Goal: Information Seeking & Learning: Learn about a topic

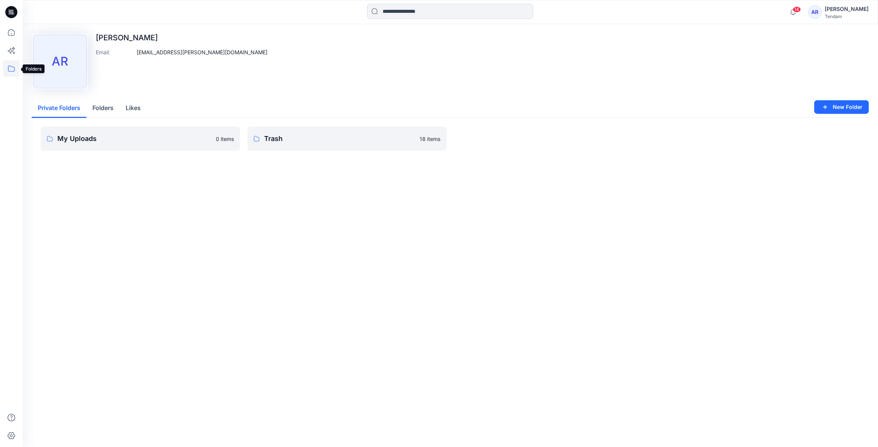
click at [9, 71] on icon at bounding box center [11, 68] width 17 height 17
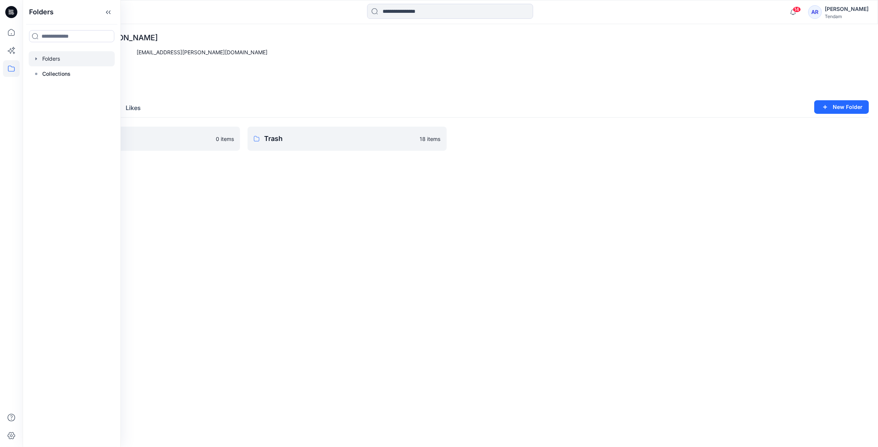
click at [66, 63] on div at bounding box center [72, 58] width 86 height 15
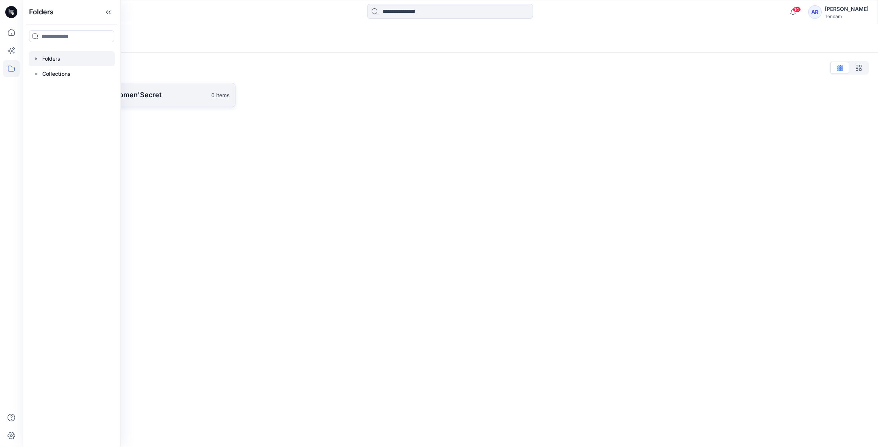
click at [190, 95] on p "[PERSON_NAME] - Women'Secret" at bounding box center [127, 95] width 158 height 11
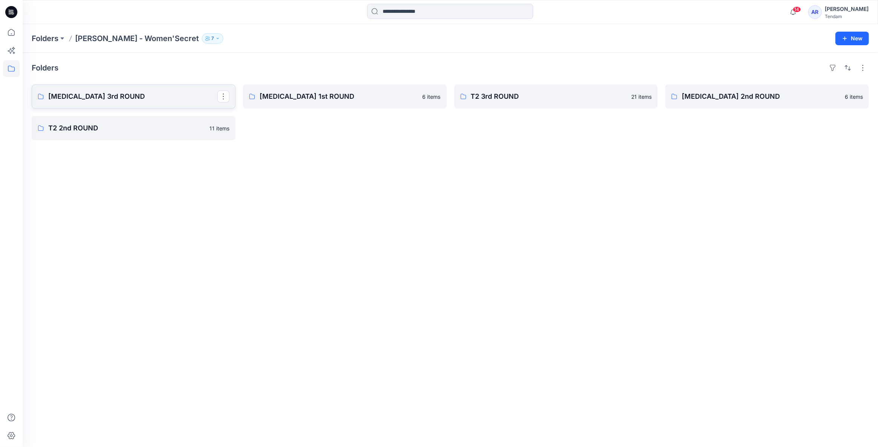
click at [155, 98] on p "[MEDICAL_DATA] 3rd ROUND" at bounding box center [132, 96] width 169 height 11
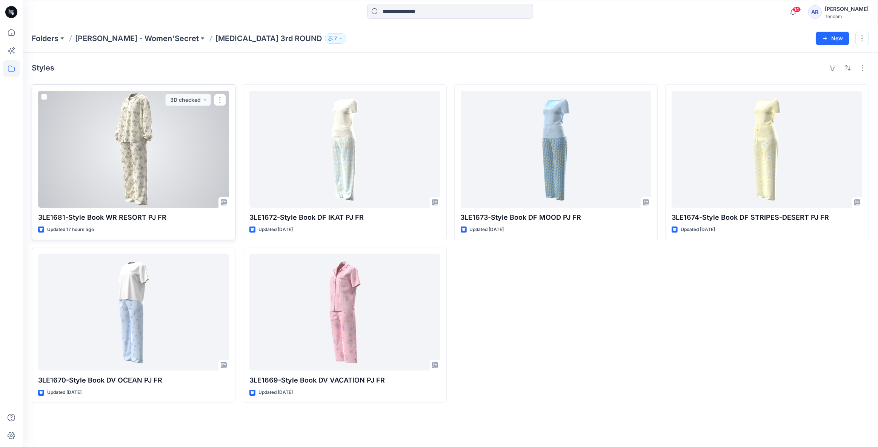
click at [166, 159] on div at bounding box center [133, 149] width 191 height 117
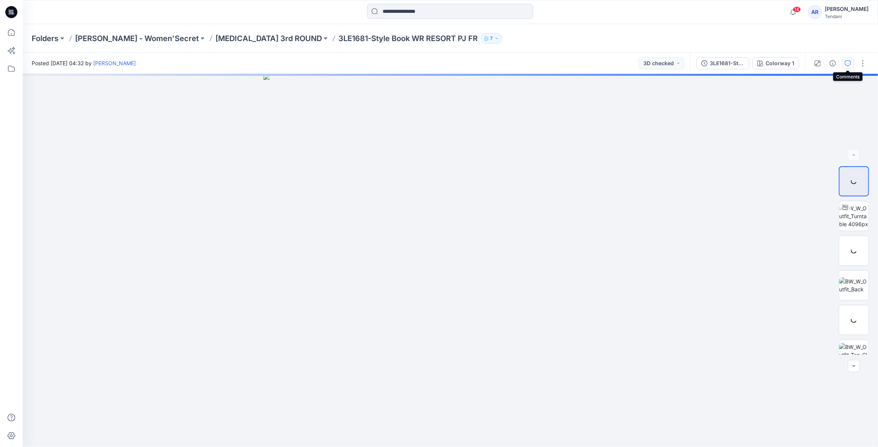
click at [254, 61] on button "button" at bounding box center [847, 63] width 12 height 12
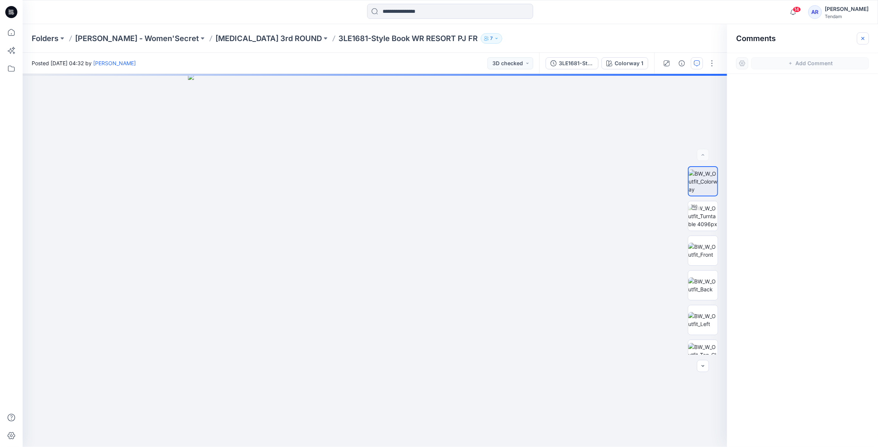
click at [254, 36] on button "button" at bounding box center [863, 38] width 12 height 12
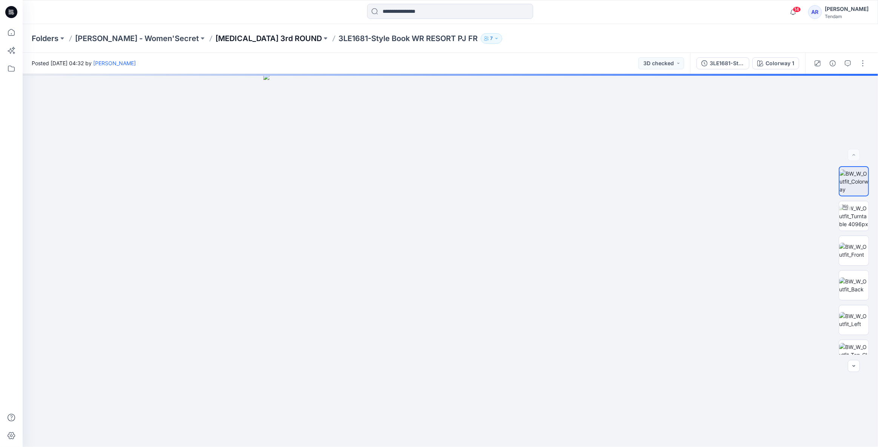
click at [217, 39] on p "[MEDICAL_DATA] 3rd ROUND" at bounding box center [268, 38] width 106 height 11
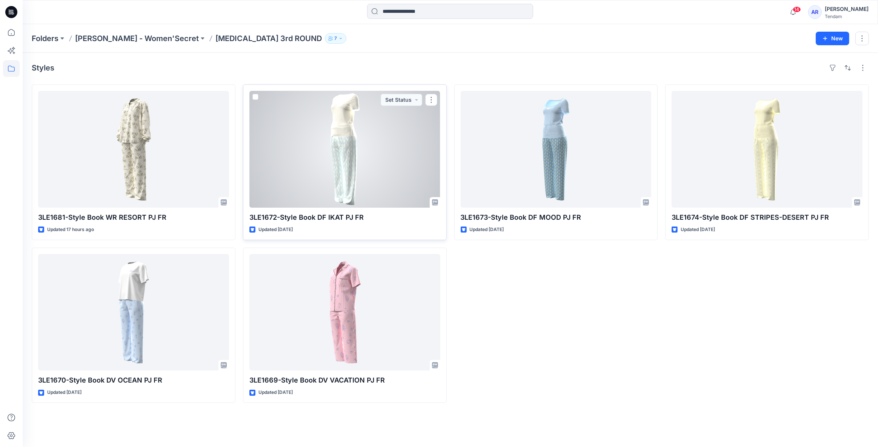
click at [254, 146] on div at bounding box center [344, 149] width 191 height 117
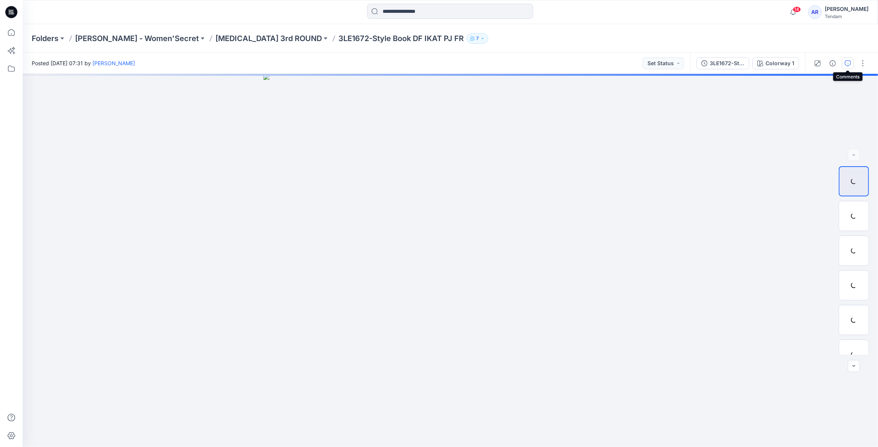
click at [254, 64] on icon "button" at bounding box center [848, 63] width 6 height 6
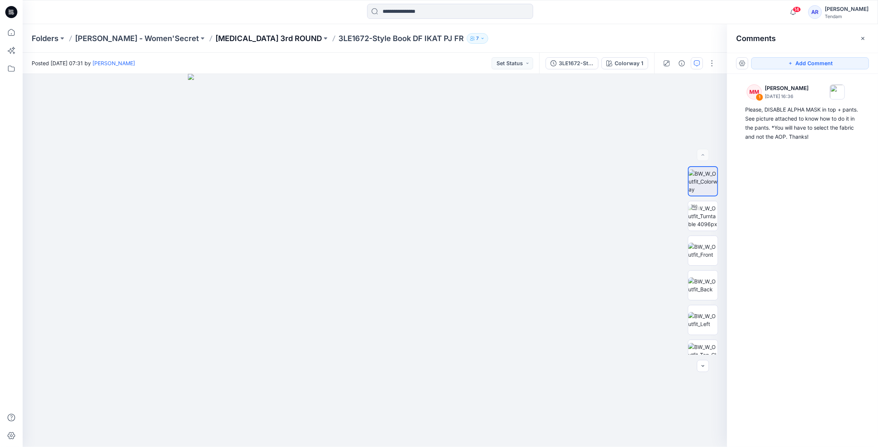
click at [228, 38] on p "[MEDICAL_DATA] 3rd ROUND" at bounding box center [268, 38] width 106 height 11
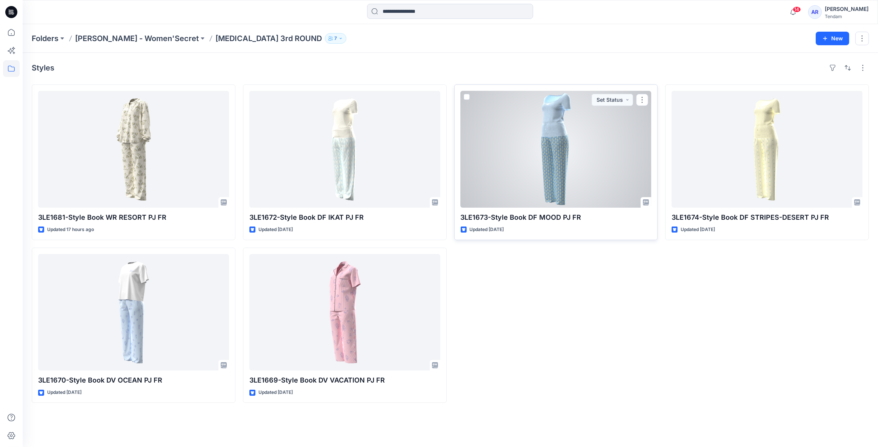
click at [254, 144] on div at bounding box center [556, 149] width 191 height 117
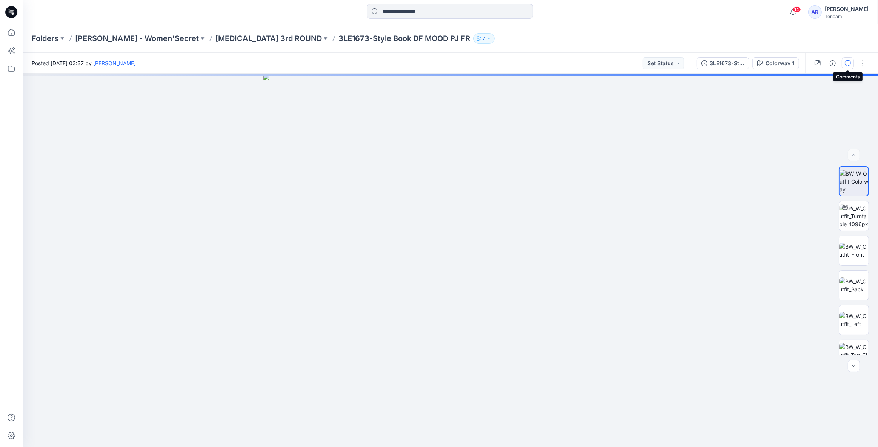
click at [254, 66] on icon "button" at bounding box center [848, 63] width 6 height 6
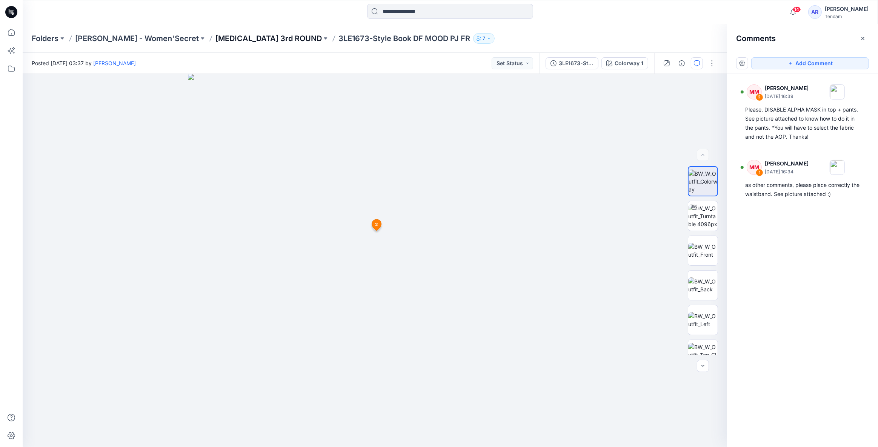
click at [217, 40] on p "[MEDICAL_DATA] 3rd ROUND" at bounding box center [268, 38] width 106 height 11
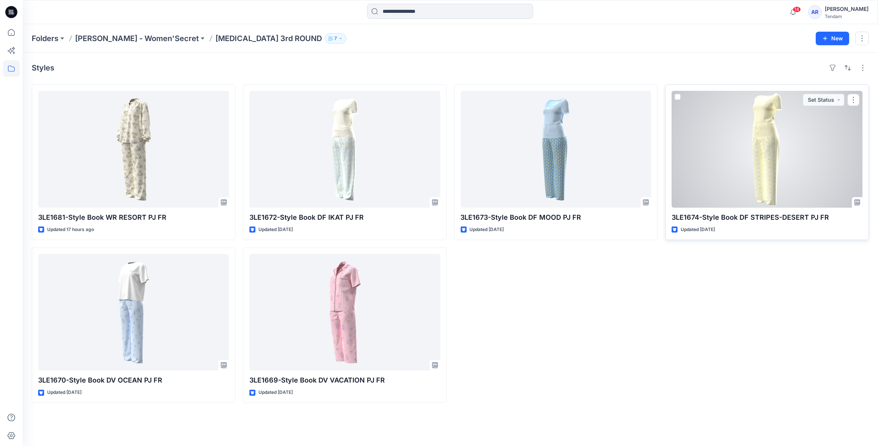
click at [254, 169] on div at bounding box center [766, 149] width 191 height 117
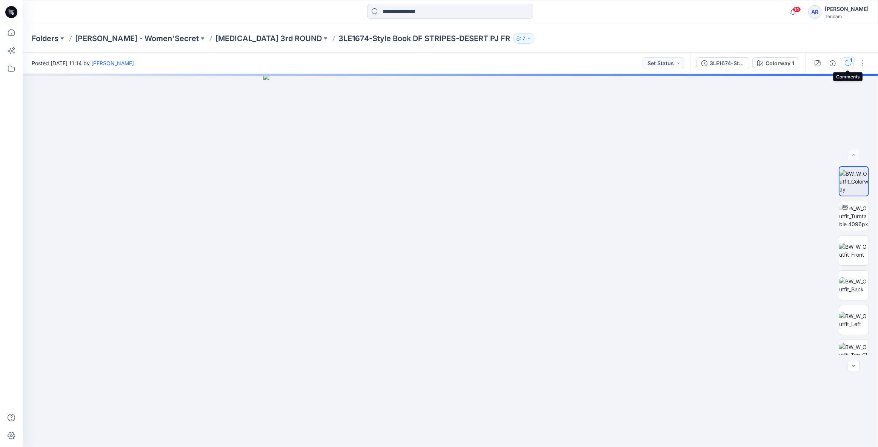
click at [254, 60] on div "1" at bounding box center [851, 61] width 8 height 8
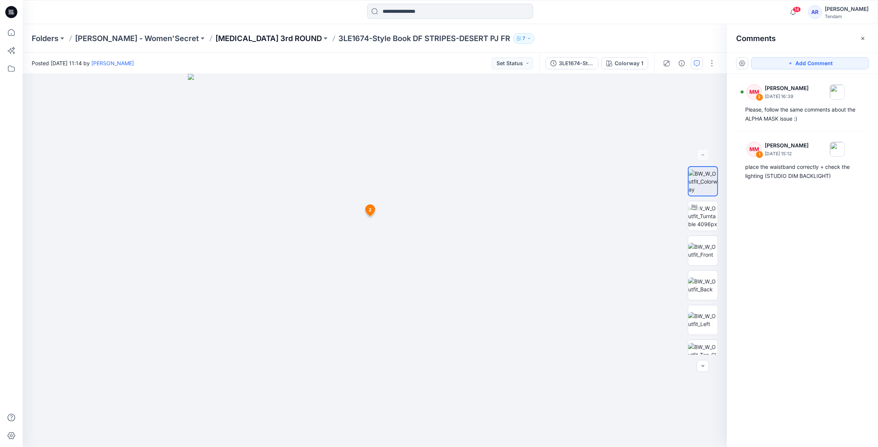
click at [215, 37] on p "[MEDICAL_DATA] 3rd ROUND" at bounding box center [268, 38] width 106 height 11
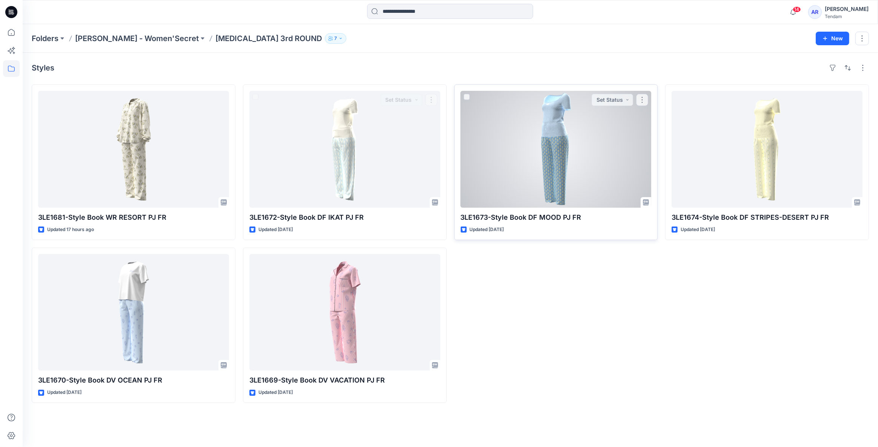
click at [254, 154] on div at bounding box center [556, 149] width 191 height 117
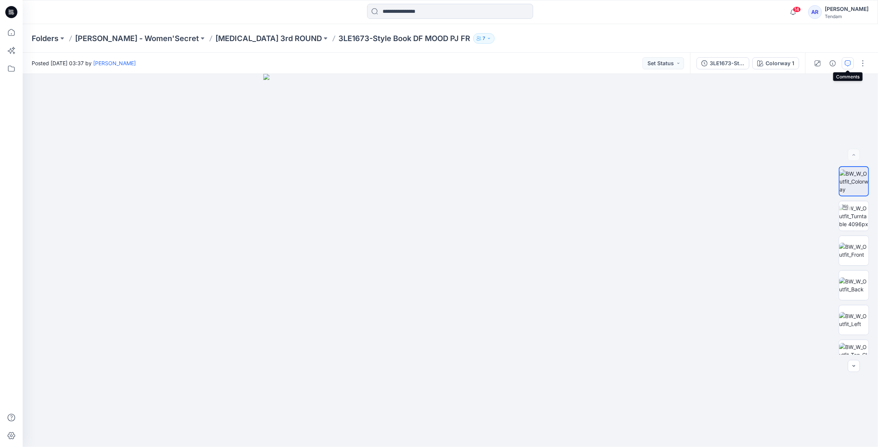
click at [254, 64] on icon "button" at bounding box center [848, 63] width 6 height 6
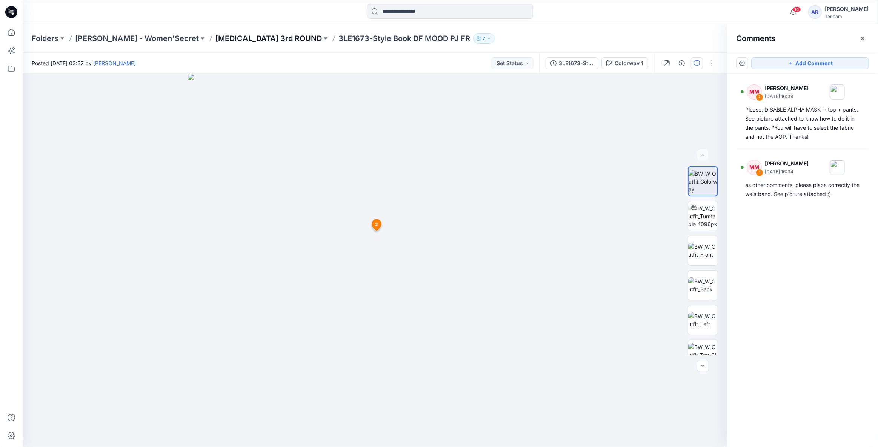
click at [215, 37] on p "[MEDICAL_DATA] 3rd ROUND" at bounding box center [268, 38] width 106 height 11
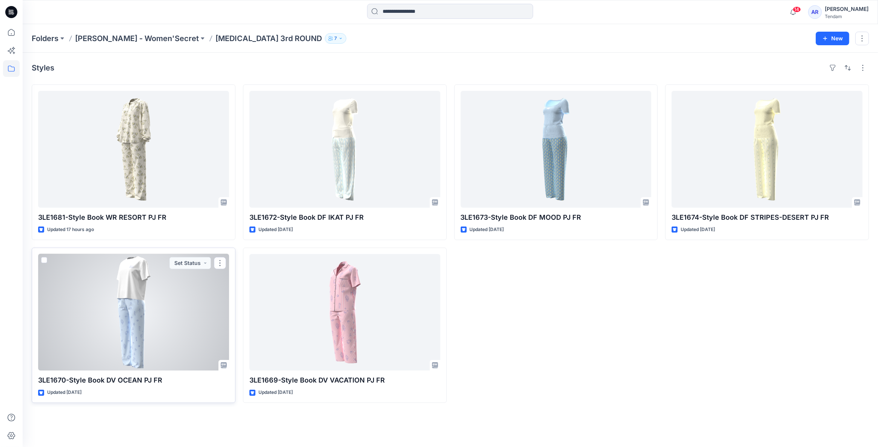
click at [167, 258] on div at bounding box center [133, 312] width 191 height 117
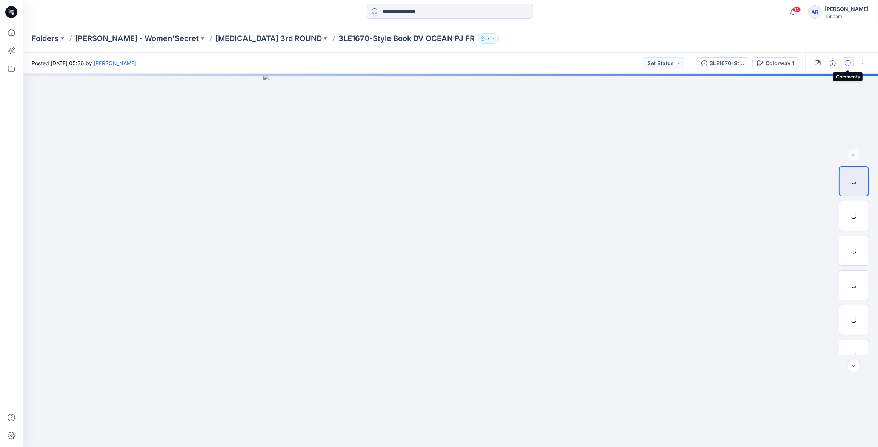
click at [254, 64] on icon "button" at bounding box center [848, 63] width 6 height 6
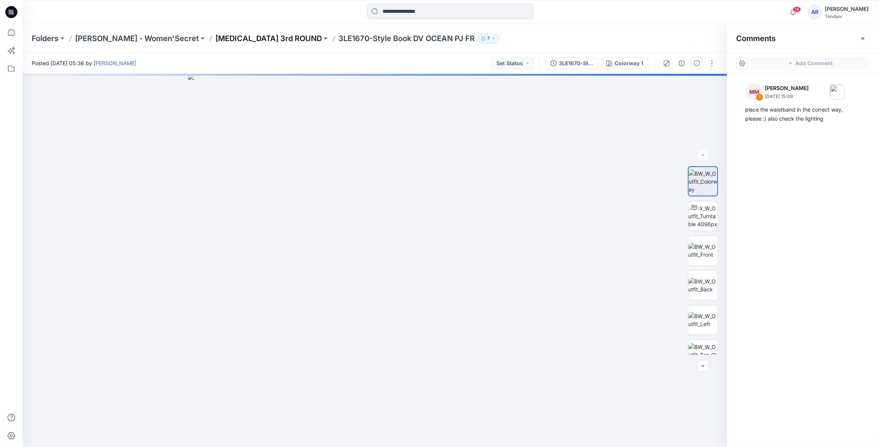
click at [224, 35] on p "[MEDICAL_DATA] 3rd ROUND" at bounding box center [268, 38] width 106 height 11
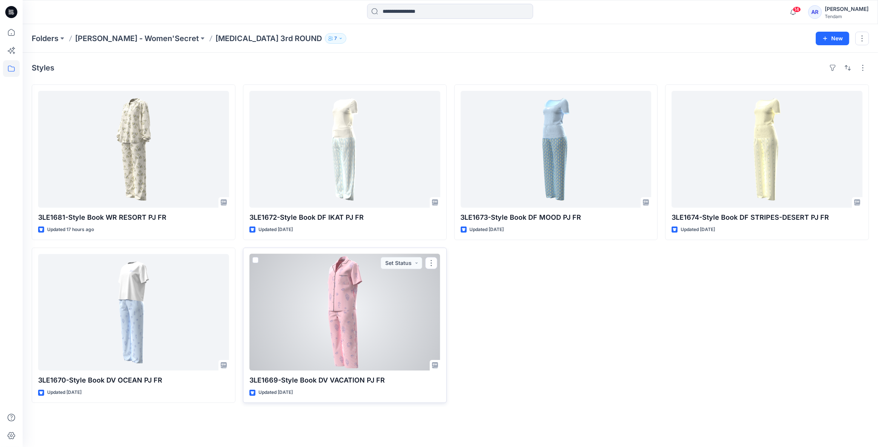
click at [254, 258] on div at bounding box center [344, 312] width 191 height 117
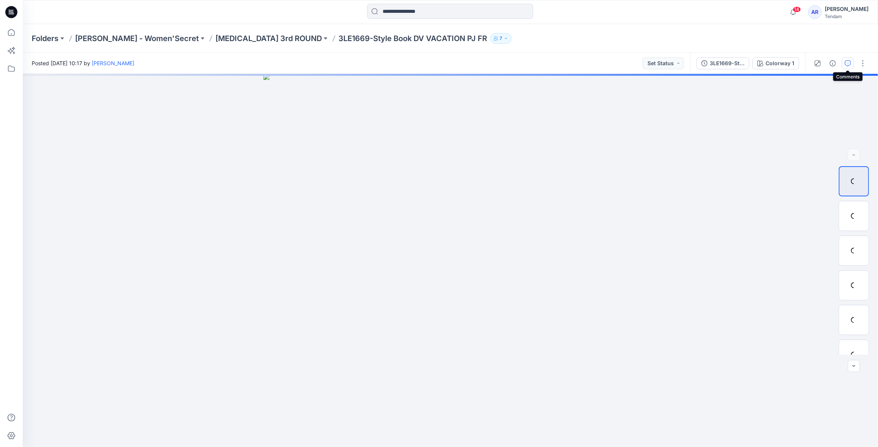
click at [254, 65] on button "button" at bounding box center [847, 63] width 12 height 12
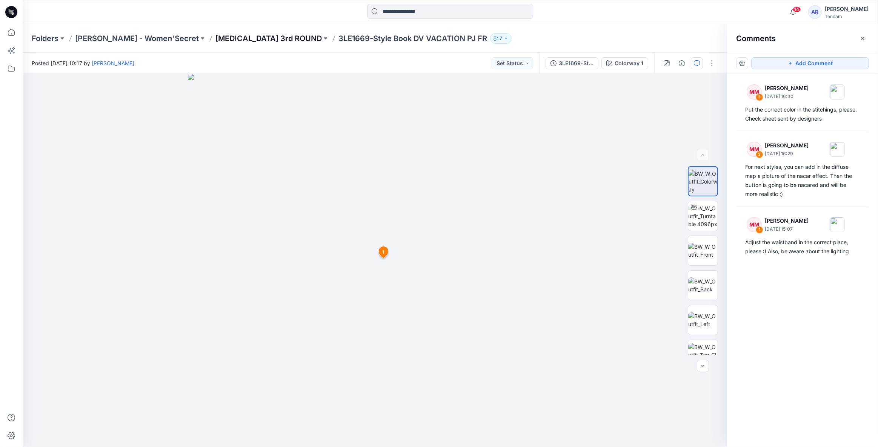
click at [218, 36] on p "[MEDICAL_DATA] 3rd ROUND" at bounding box center [268, 38] width 106 height 11
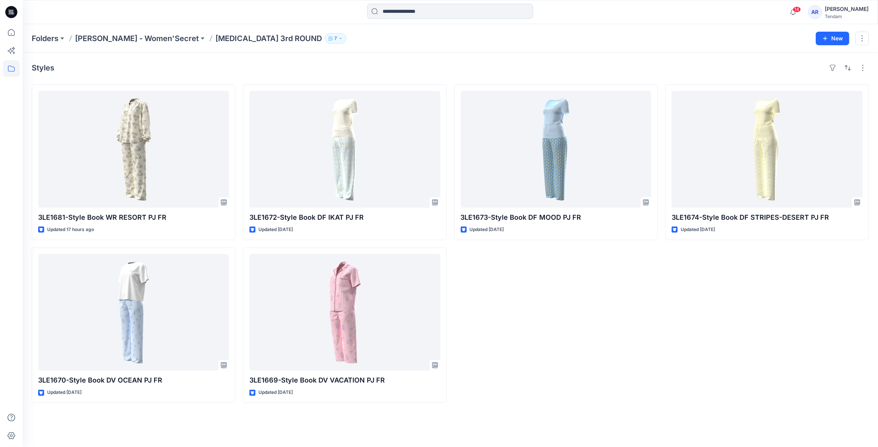
click at [117, 35] on p "[PERSON_NAME] - Women'Secret" at bounding box center [137, 38] width 124 height 11
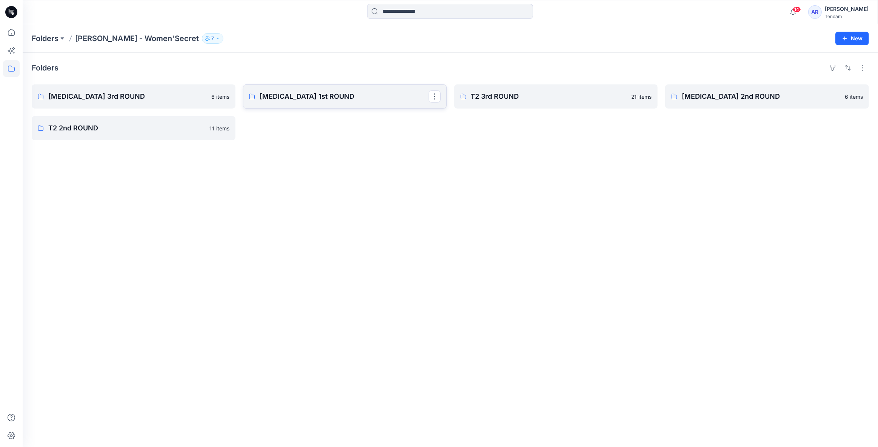
click at [254, 100] on p "[MEDICAL_DATA] 1st ROUND" at bounding box center [344, 96] width 169 height 11
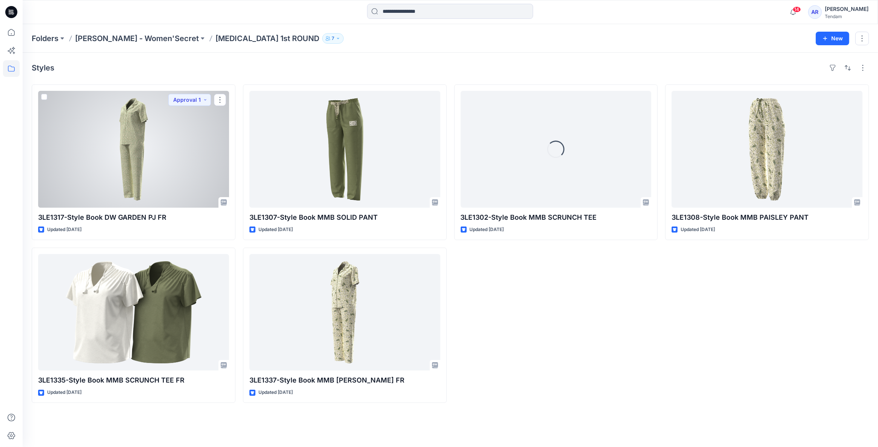
click at [113, 121] on div at bounding box center [133, 149] width 191 height 117
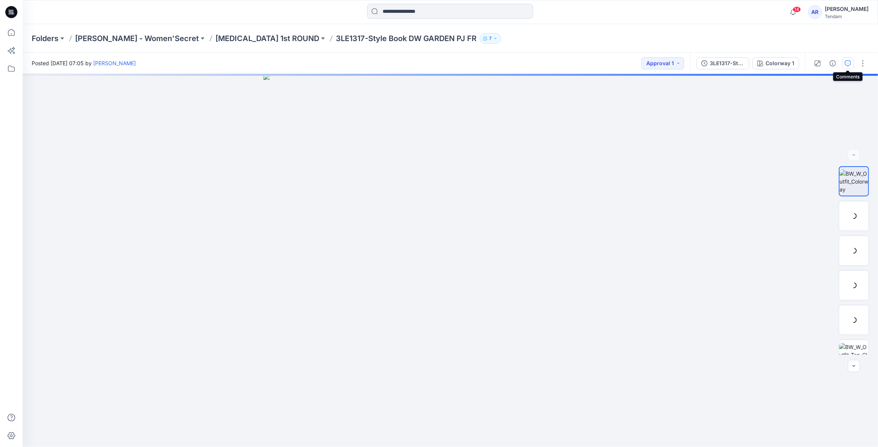
click at [254, 64] on button "button" at bounding box center [847, 63] width 12 height 12
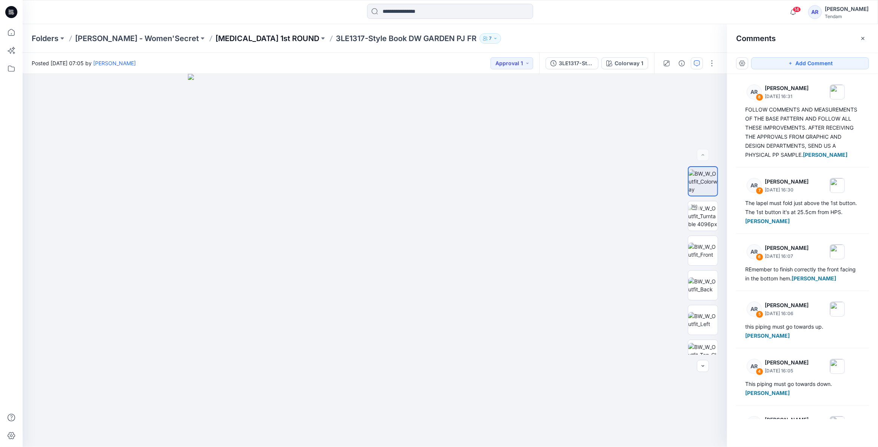
click at [215, 35] on p "[MEDICAL_DATA] 1st ROUND" at bounding box center [267, 38] width 104 height 11
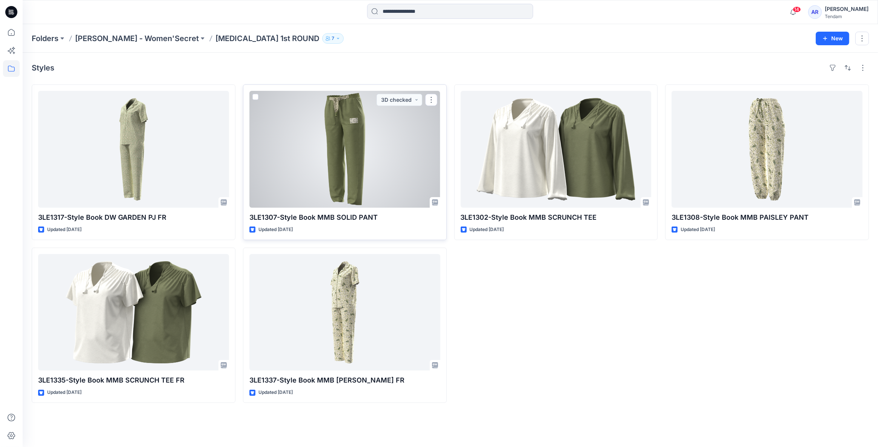
click at [254, 142] on div at bounding box center [344, 149] width 191 height 117
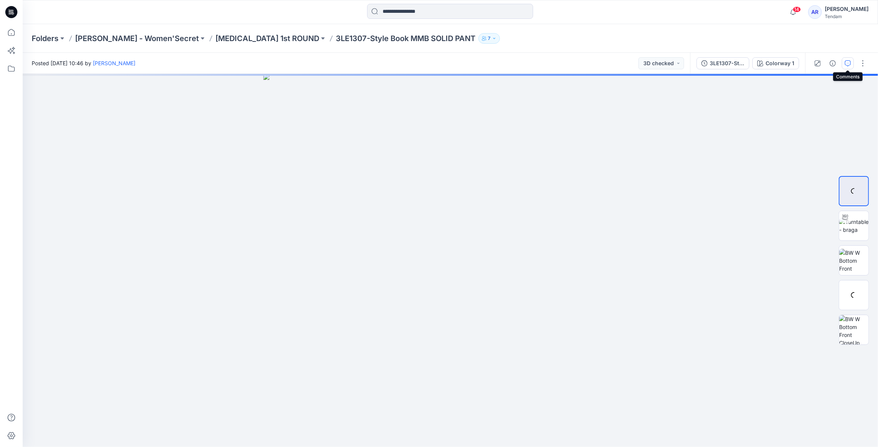
click at [254, 61] on button "button" at bounding box center [847, 63] width 12 height 12
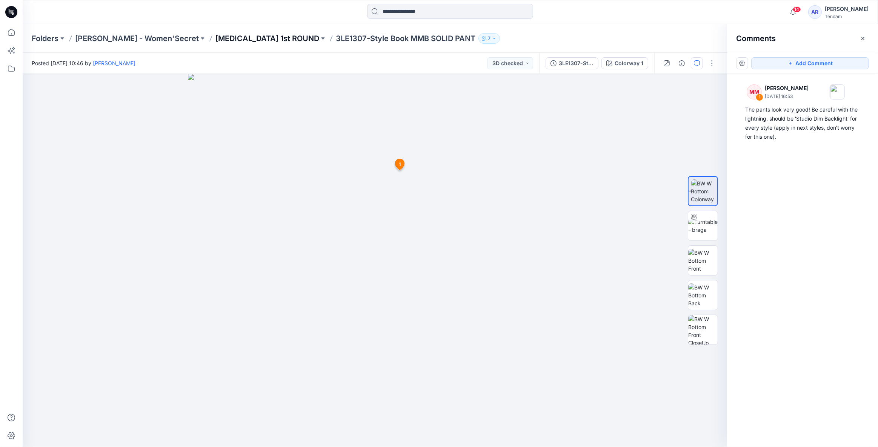
click at [220, 38] on p "[MEDICAL_DATA] 1st ROUND" at bounding box center [267, 38] width 104 height 11
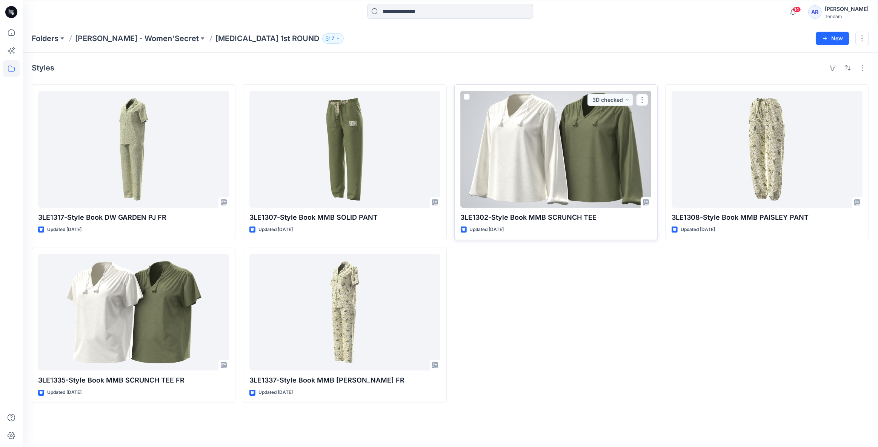
click at [254, 138] on div at bounding box center [556, 149] width 191 height 117
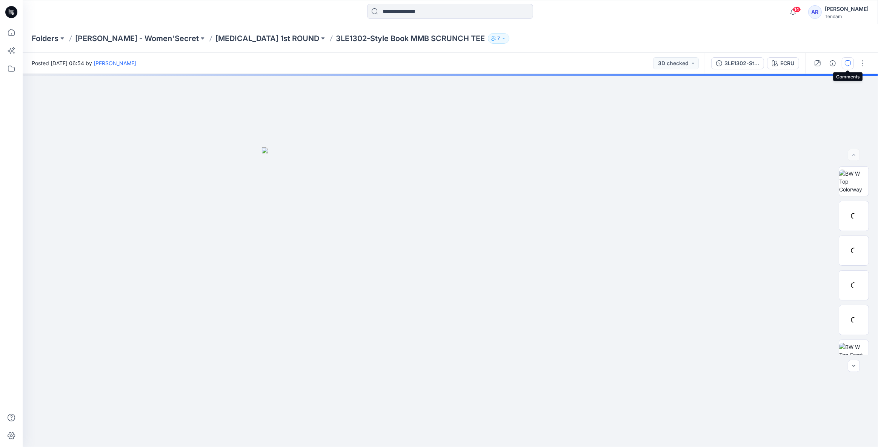
click at [254, 63] on icon "button" at bounding box center [848, 63] width 6 height 6
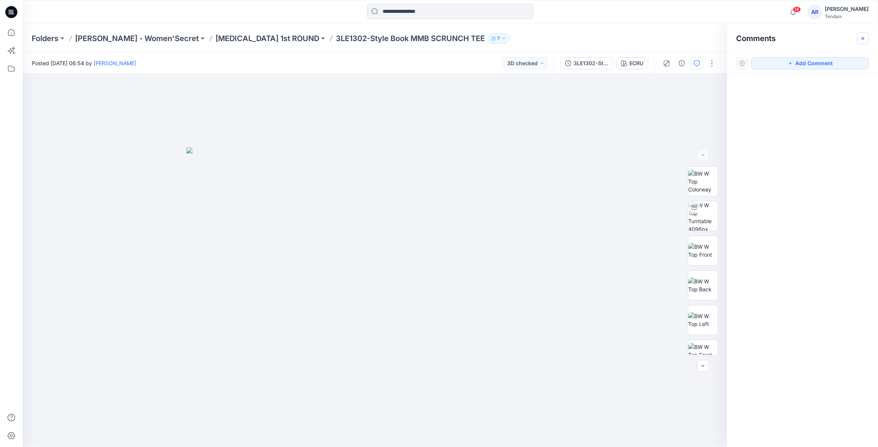
click at [254, 41] on button "button" at bounding box center [863, 38] width 12 height 12
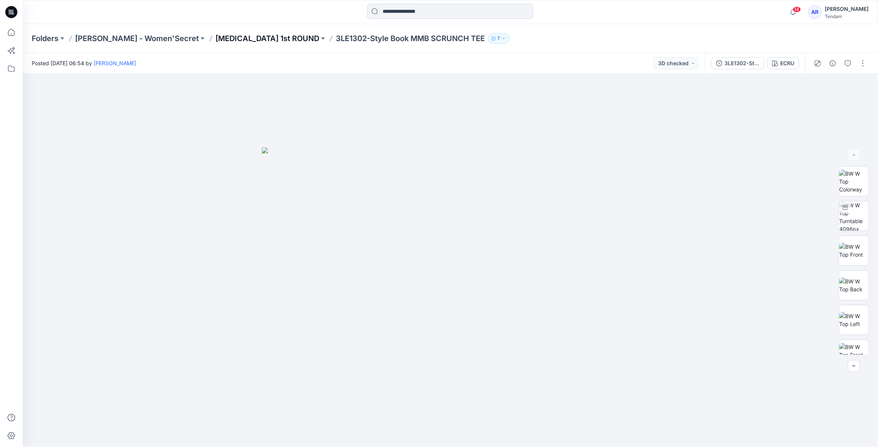
click at [215, 35] on p "[MEDICAL_DATA] 1st ROUND" at bounding box center [267, 38] width 104 height 11
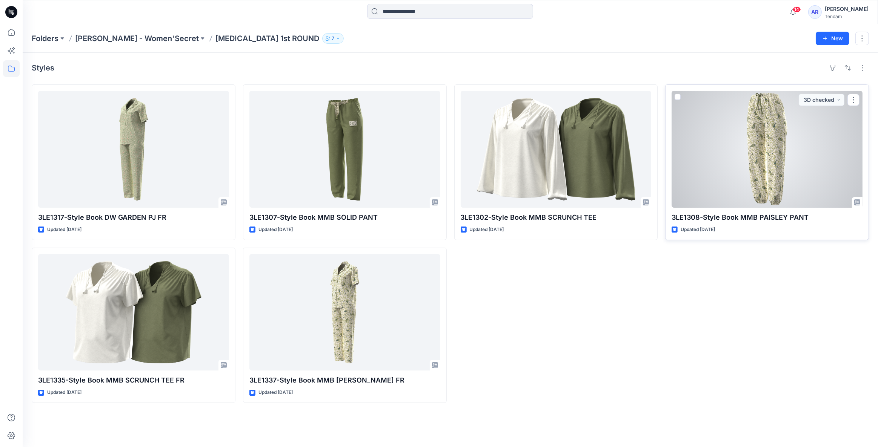
click at [254, 162] on div at bounding box center [766, 149] width 191 height 117
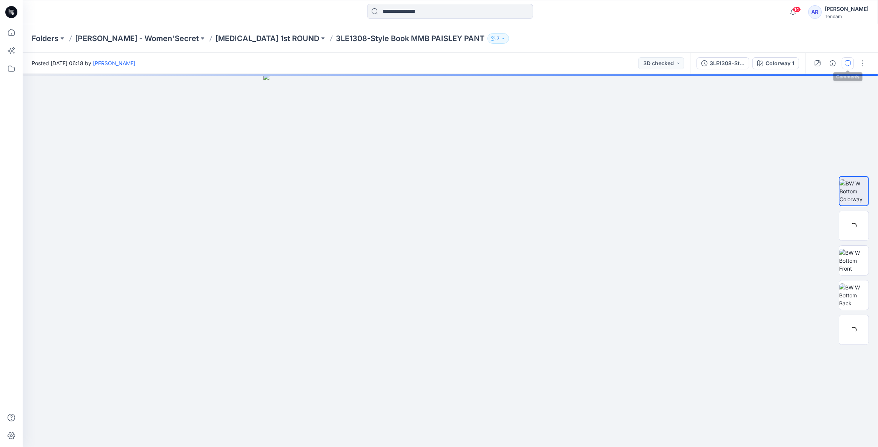
click at [254, 66] on icon "button" at bounding box center [848, 63] width 6 height 6
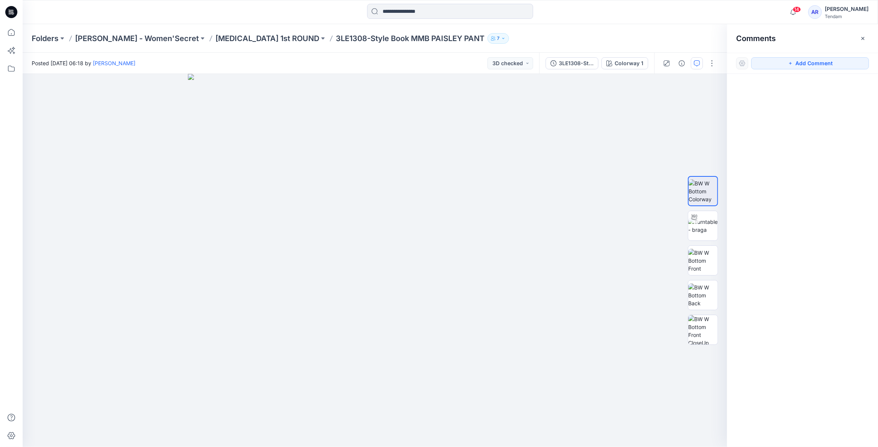
drag, startPoint x: 864, startPoint y: 38, endPoint x: 856, endPoint y: 39, distance: 8.1
click at [254, 39] on div "Comments" at bounding box center [802, 38] width 151 height 28
click at [254, 38] on icon "button" at bounding box center [863, 38] width 6 height 6
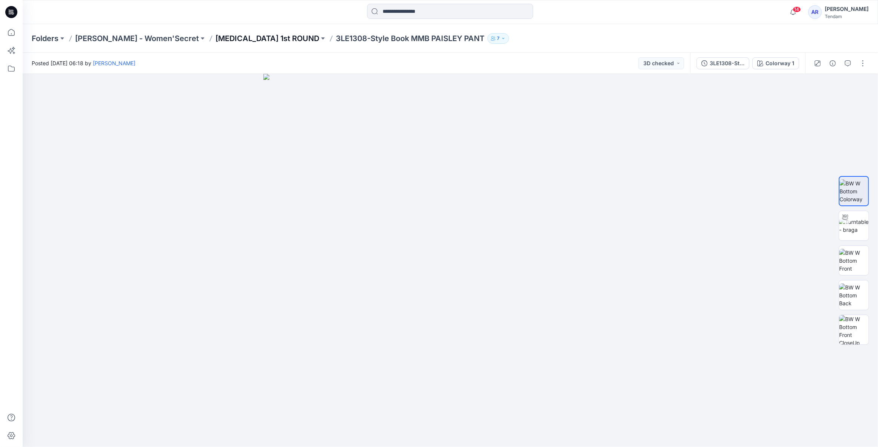
click at [215, 40] on p "[MEDICAL_DATA] 1st ROUND" at bounding box center [267, 38] width 104 height 11
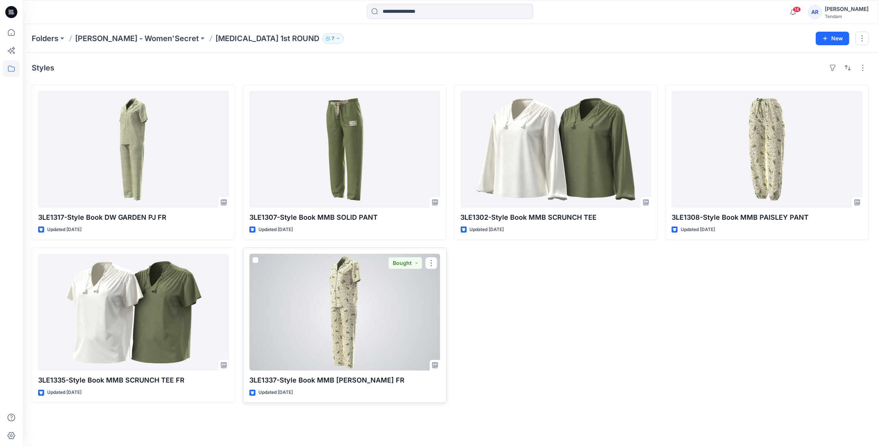
click at [254, 258] on div at bounding box center [344, 312] width 191 height 117
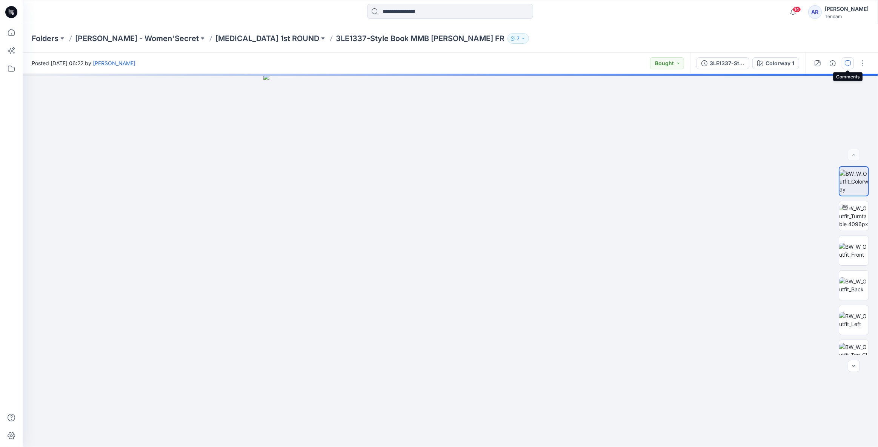
click at [254, 68] on button "button" at bounding box center [847, 63] width 12 height 12
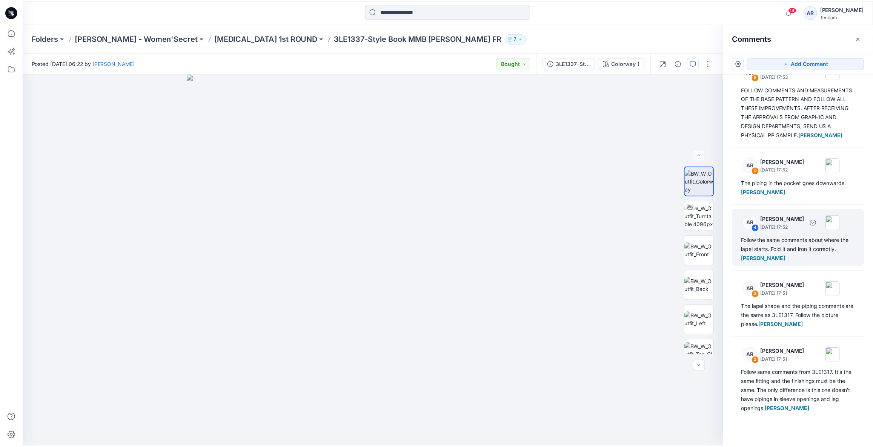
scroll to position [31, 0]
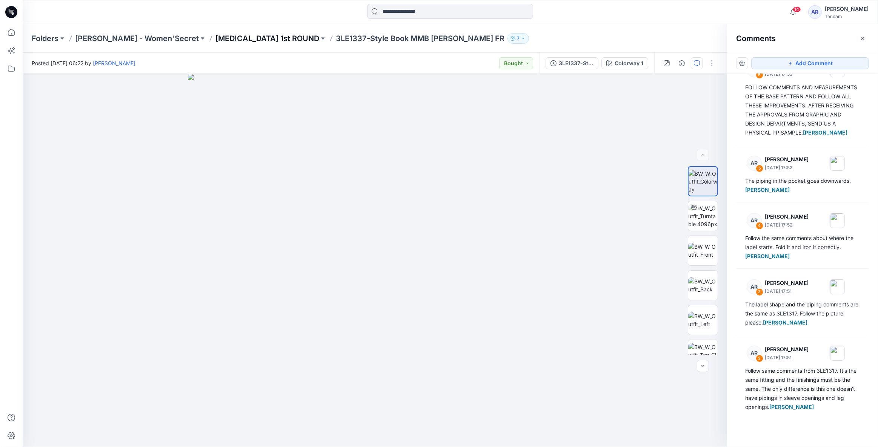
click at [215, 39] on p "[MEDICAL_DATA] 1st ROUND" at bounding box center [267, 38] width 104 height 11
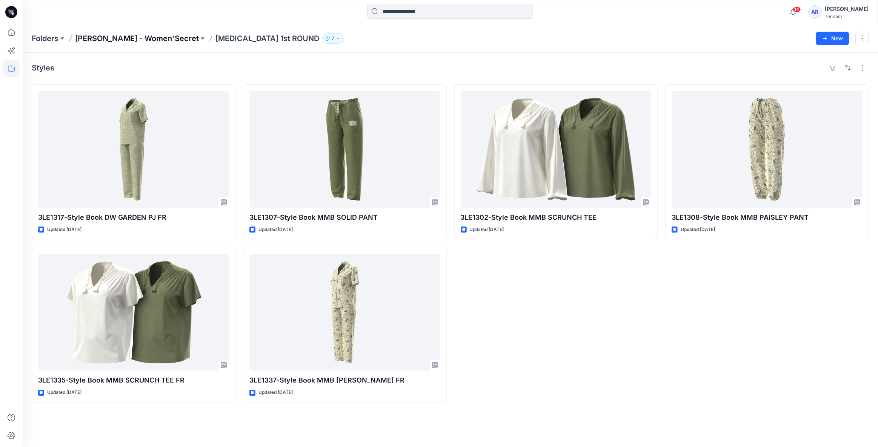
click at [127, 38] on p "[PERSON_NAME] - Women'Secret" at bounding box center [137, 38] width 124 height 11
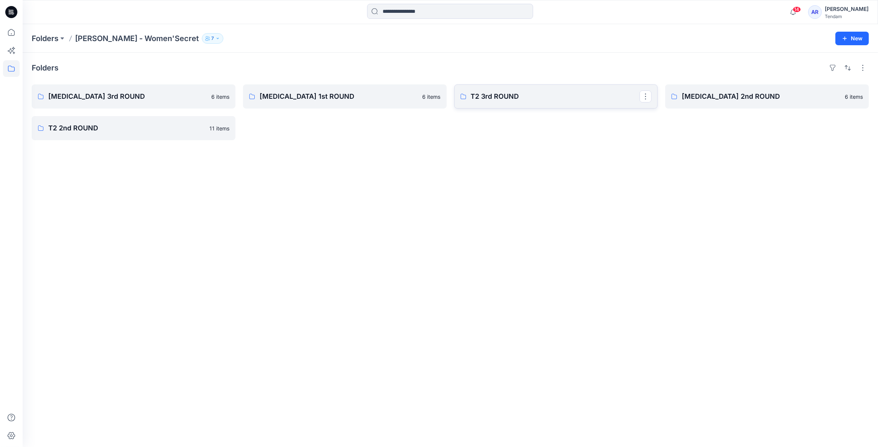
click at [254, 105] on link "T2 3rd ROUND" at bounding box center [556, 96] width 204 height 24
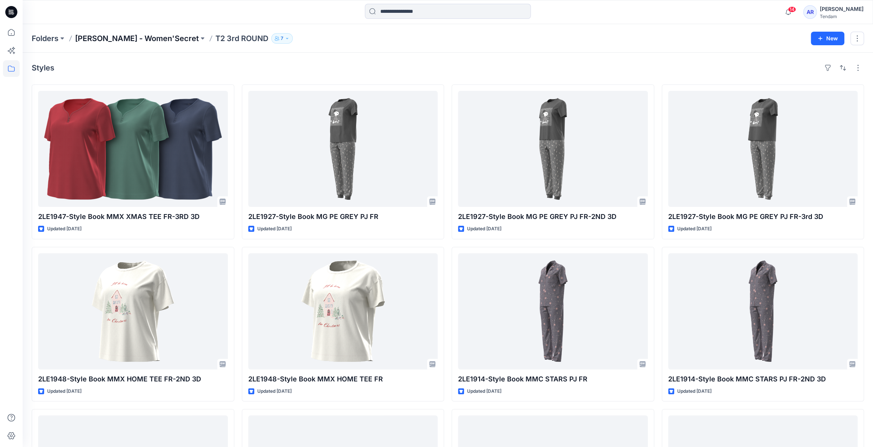
click at [116, 40] on p "[PERSON_NAME] - Women'Secret" at bounding box center [137, 38] width 124 height 11
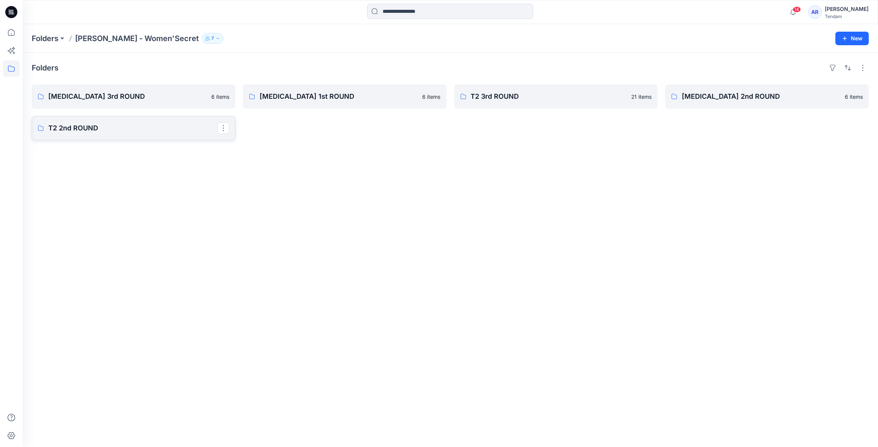
click at [91, 135] on link "T2 2nd ROUND" at bounding box center [134, 128] width 204 height 24
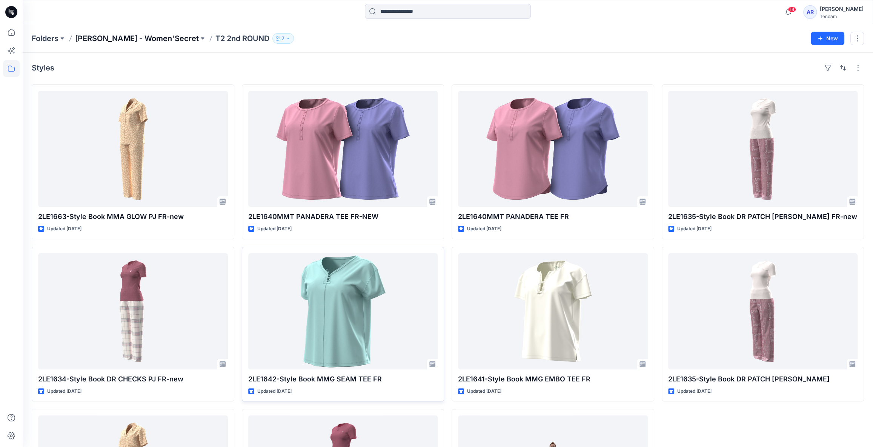
click at [155, 39] on p "[PERSON_NAME] - Women'Secret" at bounding box center [137, 38] width 124 height 11
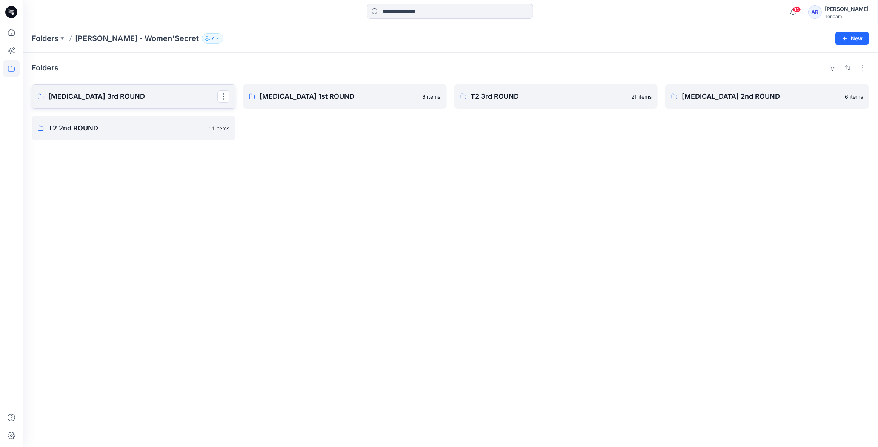
click at [155, 95] on p "[MEDICAL_DATA] 3rd ROUND" at bounding box center [132, 96] width 169 height 11
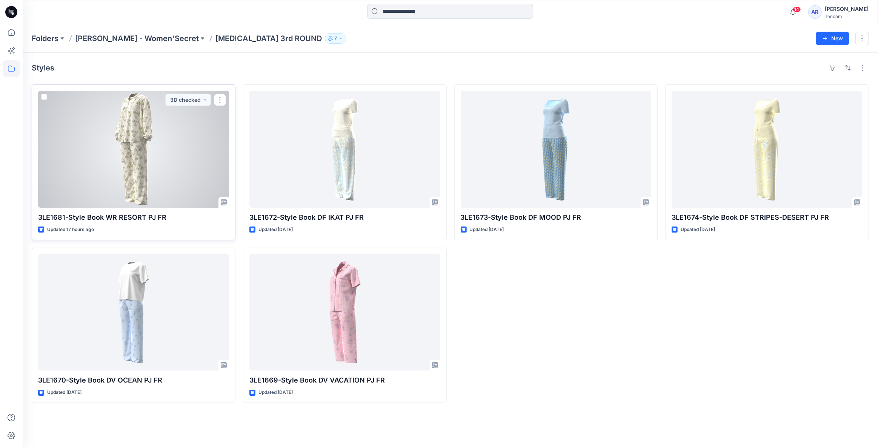
click at [173, 188] on div at bounding box center [133, 149] width 191 height 117
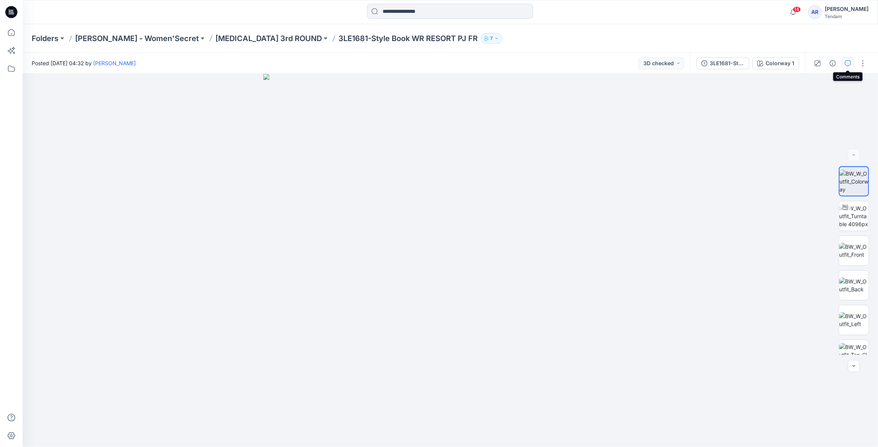
click at [254, 64] on icon "button" at bounding box center [848, 63] width 6 height 6
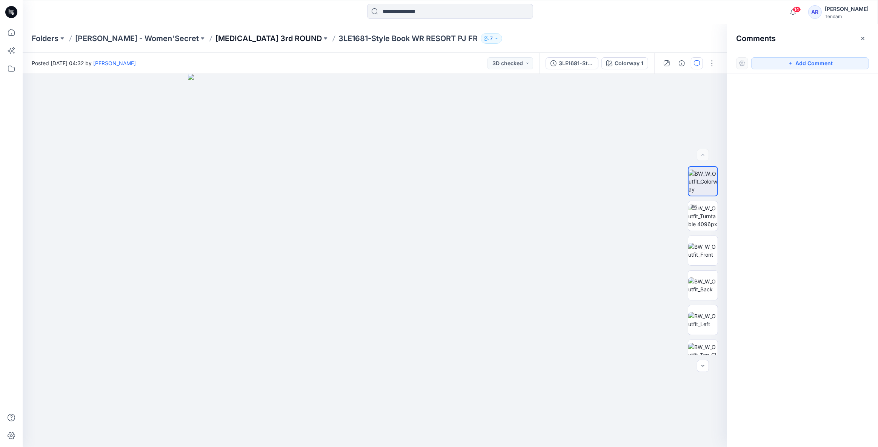
click at [219, 38] on p "[MEDICAL_DATA] 3rd ROUND" at bounding box center [268, 38] width 106 height 11
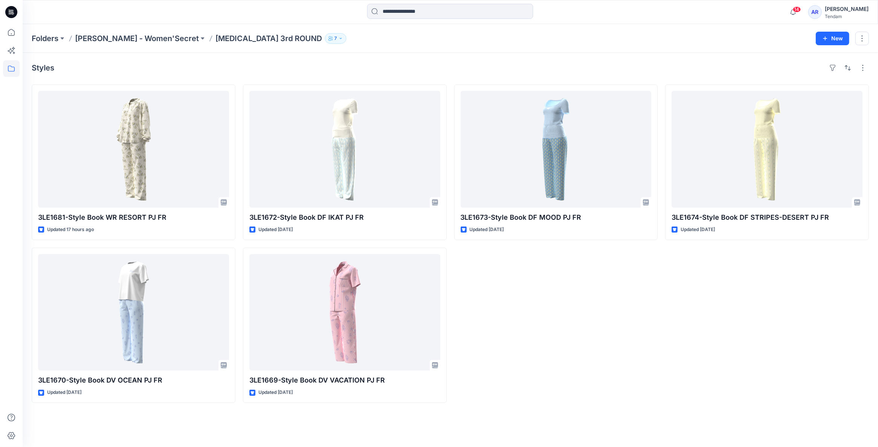
drag, startPoint x: 491, startPoint y: 319, endPoint x: 502, endPoint y: 411, distance: 92.3
click at [254, 258] on div "Styles 3LE1681-Style Book WR RESORT PJ FR Updated 17 hours ago 3LE1670-Style Bo…" at bounding box center [450, 250] width 855 height 395
click at [254, 258] on div "3LE1673-Style Book DF MOOD PJ FR Updated [DATE]" at bounding box center [556, 243] width 204 height 319
drag, startPoint x: 768, startPoint y: 3, endPoint x: 663, endPoint y: 278, distance: 294.3
click at [254, 258] on div "3LE1681-Style Book WR RESORT PJ FR Updated 17 hours ago 3LE1670-Style Book DV O…" at bounding box center [450, 243] width 837 height 319
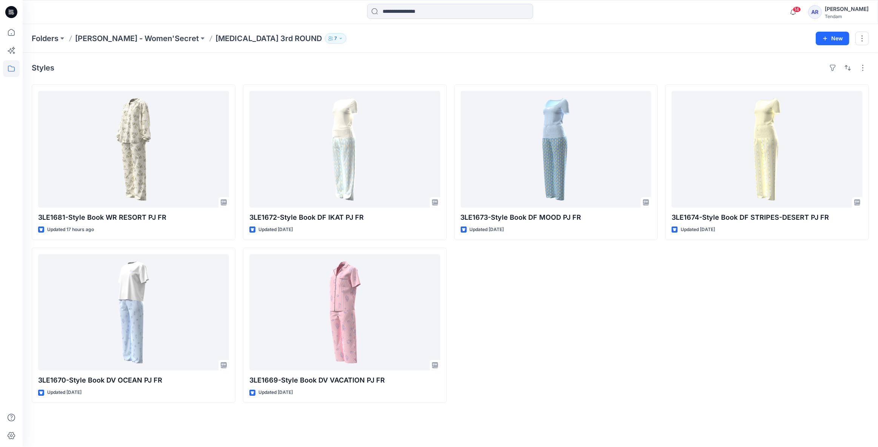
drag, startPoint x: 660, startPoint y: 249, endPoint x: 669, endPoint y: 244, distance: 9.3
click at [254, 245] on div "3LE1681-Style Book WR RESORT PJ FR Updated 17 hours ago 3LE1670-Style Book DV O…" at bounding box center [450, 243] width 837 height 319
click at [254, 258] on div "3LE1674-Style Book DF STRIPES-DESERT PJ FR Updated [DATE]" at bounding box center [767, 243] width 204 height 319
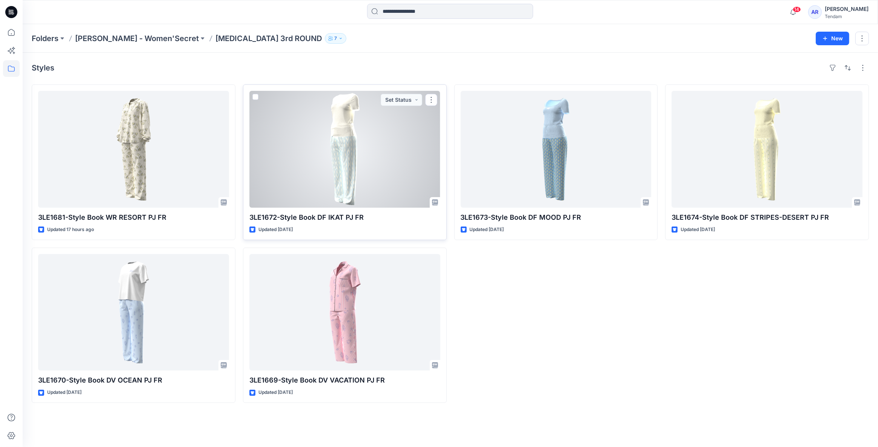
click at [254, 114] on div at bounding box center [344, 149] width 191 height 117
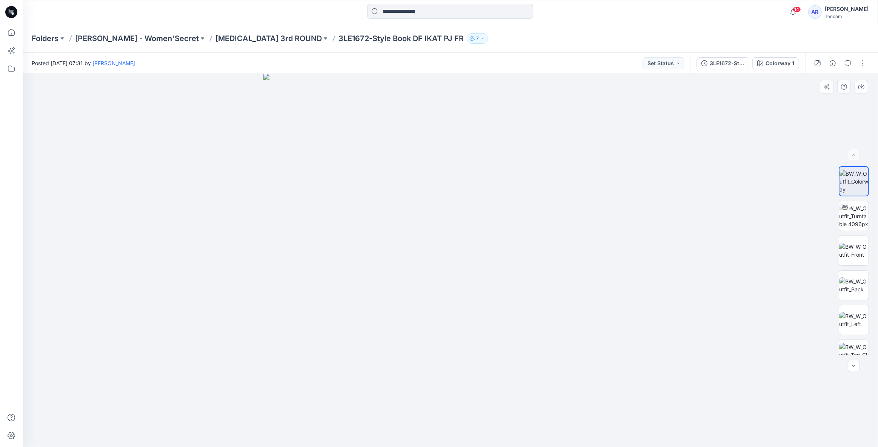
click at [254, 254] on img at bounding box center [449, 260] width 373 height 373
click at [226, 41] on p "[MEDICAL_DATA] 3rd ROUND" at bounding box center [268, 38] width 106 height 11
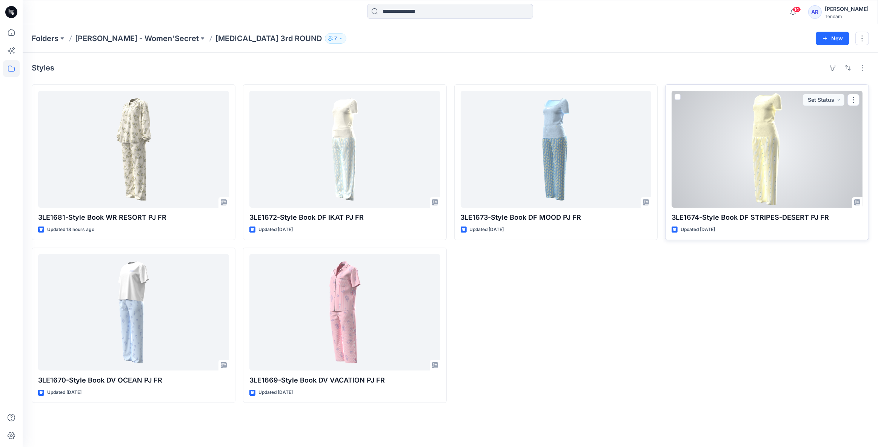
click at [254, 157] on div at bounding box center [766, 149] width 191 height 117
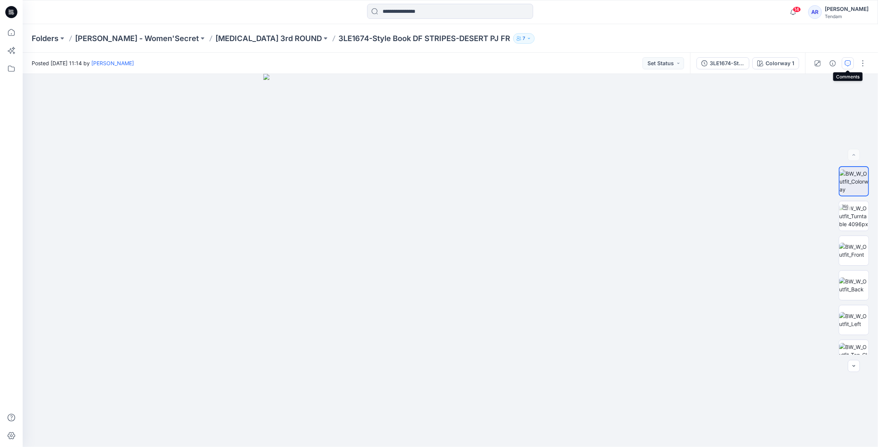
click at [254, 63] on icon "button" at bounding box center [848, 63] width 6 height 6
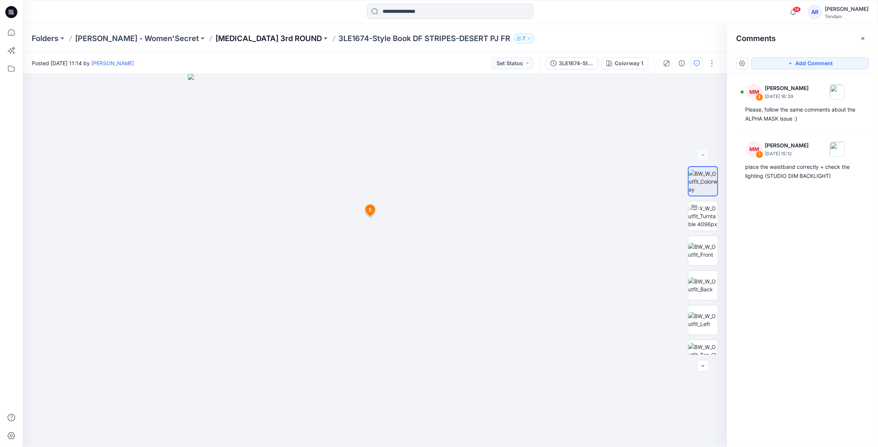
click at [226, 35] on p "[MEDICAL_DATA] 3rd ROUND" at bounding box center [268, 38] width 106 height 11
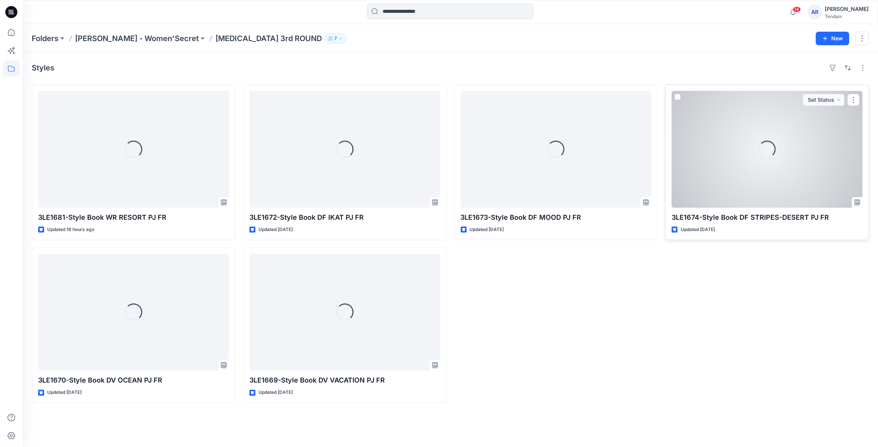
click at [254, 197] on div "Loading..." at bounding box center [766, 149] width 191 height 117
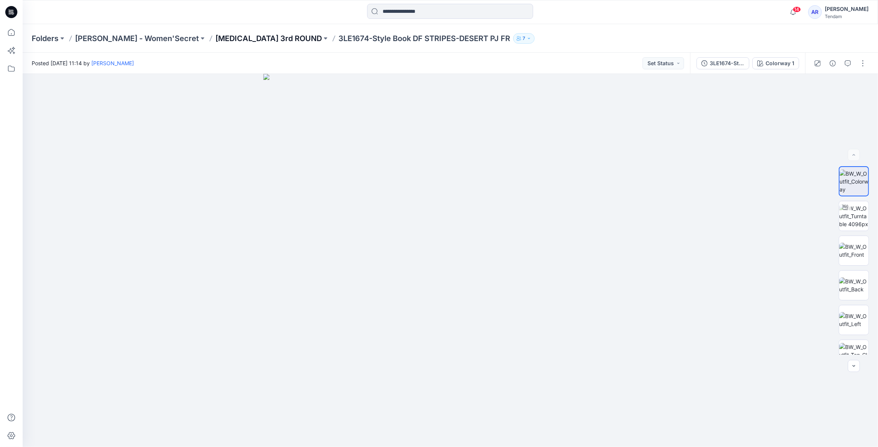
click at [218, 35] on p "[MEDICAL_DATA] 3rd ROUND" at bounding box center [268, 38] width 106 height 11
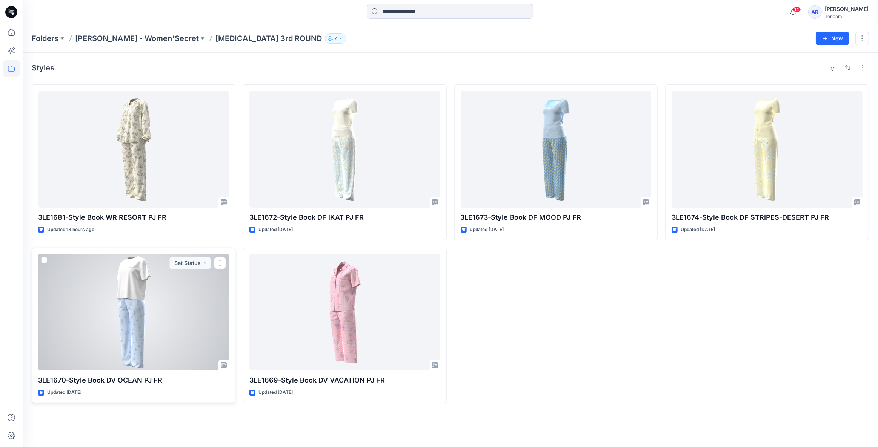
click at [148, 258] on div at bounding box center [133, 312] width 191 height 117
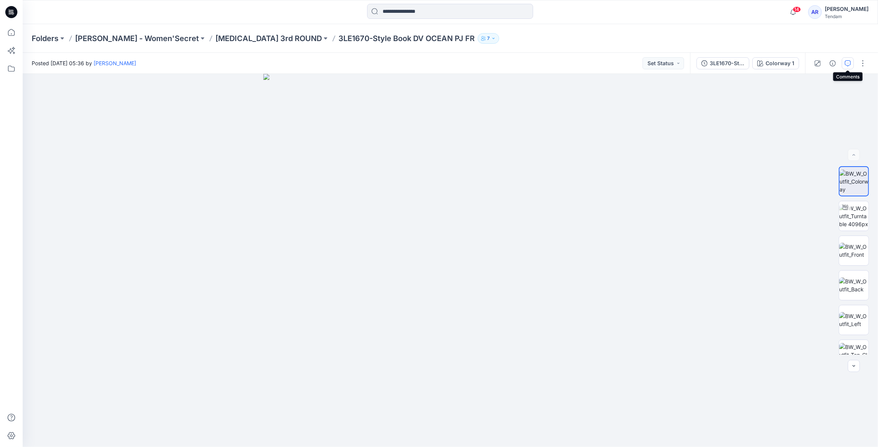
click at [254, 61] on icon "button" at bounding box center [848, 63] width 6 height 6
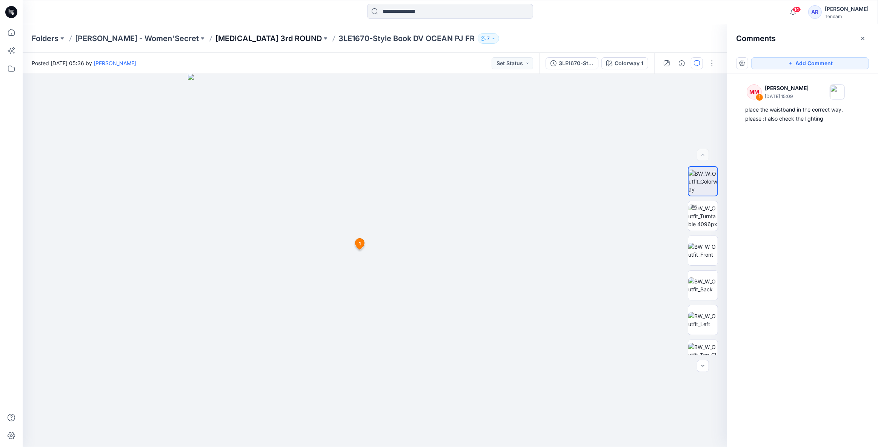
click at [215, 38] on p "[MEDICAL_DATA] 3rd ROUND" at bounding box center [268, 38] width 106 height 11
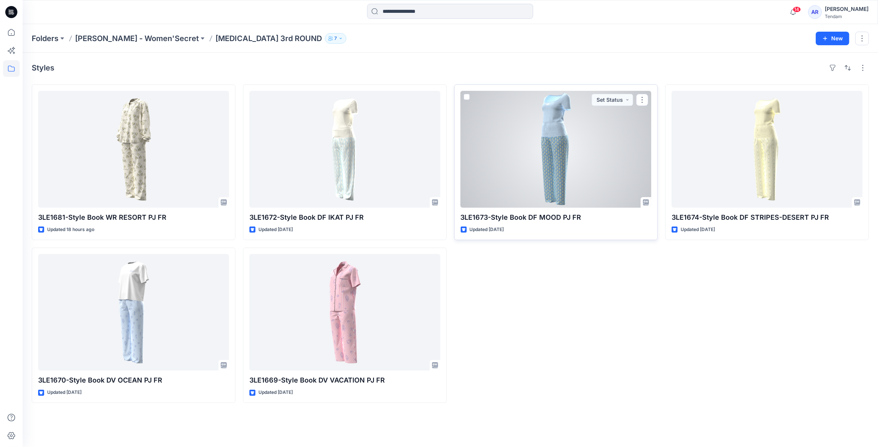
click at [254, 166] on div at bounding box center [556, 149] width 191 height 117
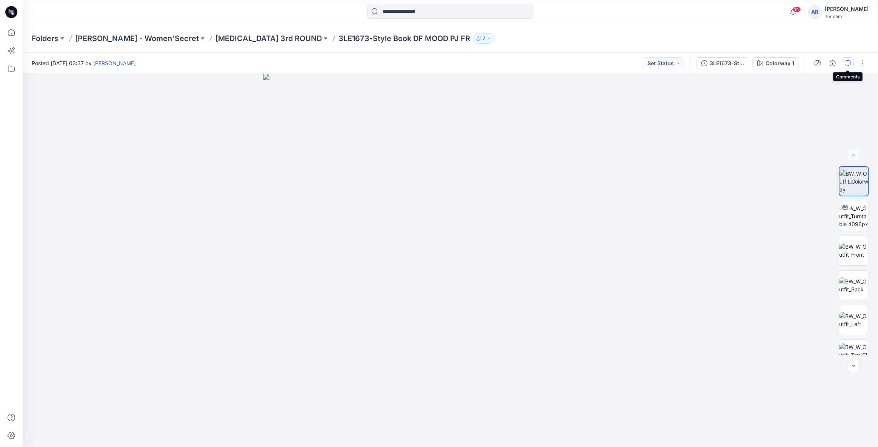
click at [254, 57] on button "button" at bounding box center [847, 63] width 12 height 12
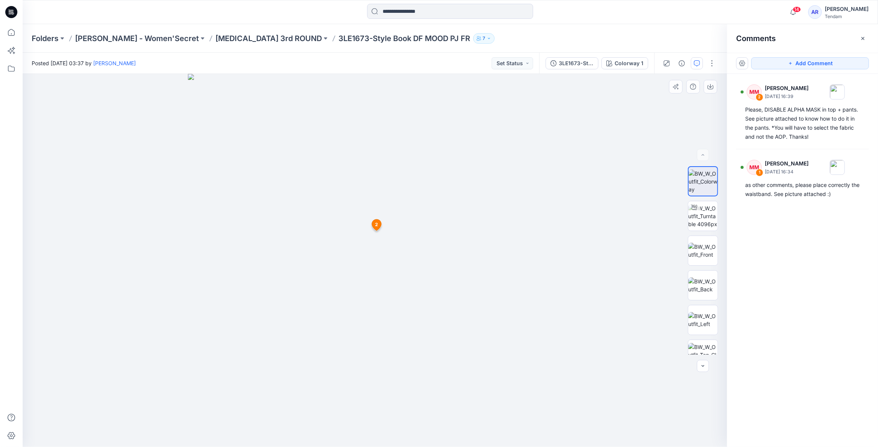
click at [254, 258] on img at bounding box center [374, 260] width 373 height 373
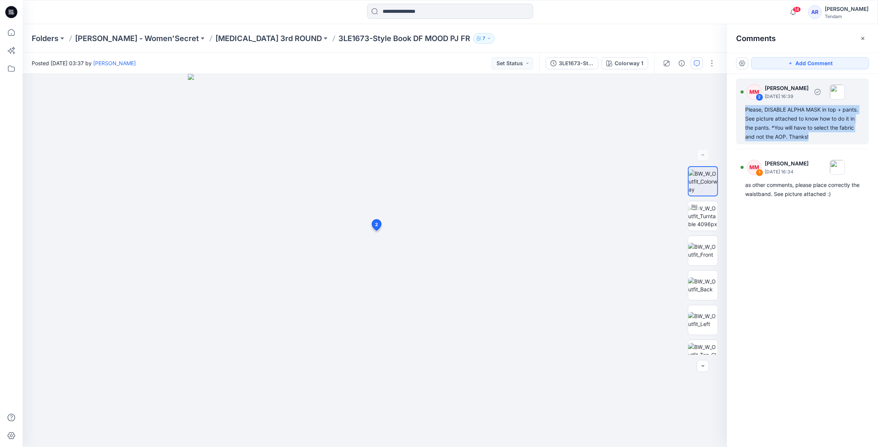
drag, startPoint x: 808, startPoint y: 135, endPoint x: 745, endPoint y: 109, distance: 68.4
click at [254, 109] on div "Please, DISABLE ALPHA MASK in top + pants. See picture attached to know how to …" at bounding box center [802, 123] width 115 height 36
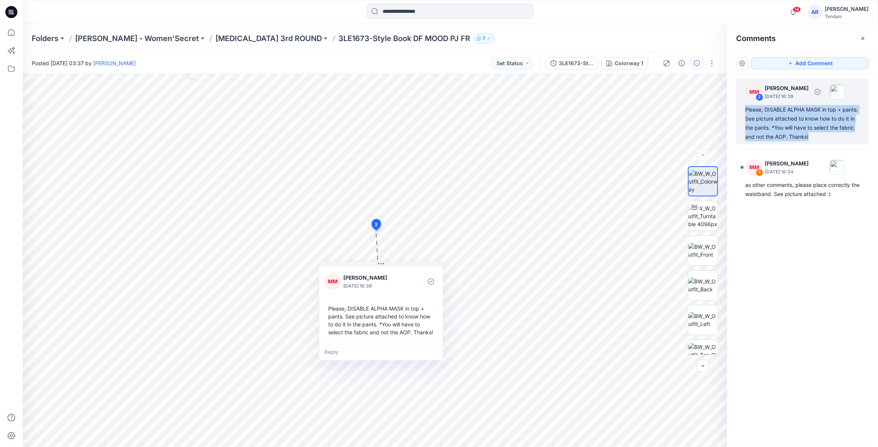
copy div "Please, DISABLE ALPHA MASK in top + pants. See picture attached to know how to …"
click at [254, 258] on div "MM 2 [PERSON_NAME] [DATE] 16:39 Please, DISABLE ALPHA MASK in top + pants. See …" at bounding box center [802, 246] width 151 height 345
click at [254, 122] on div "Please, DISABLE ALPHA MASK in top + pants. See picture attached to know how to …" at bounding box center [802, 123] width 115 height 36
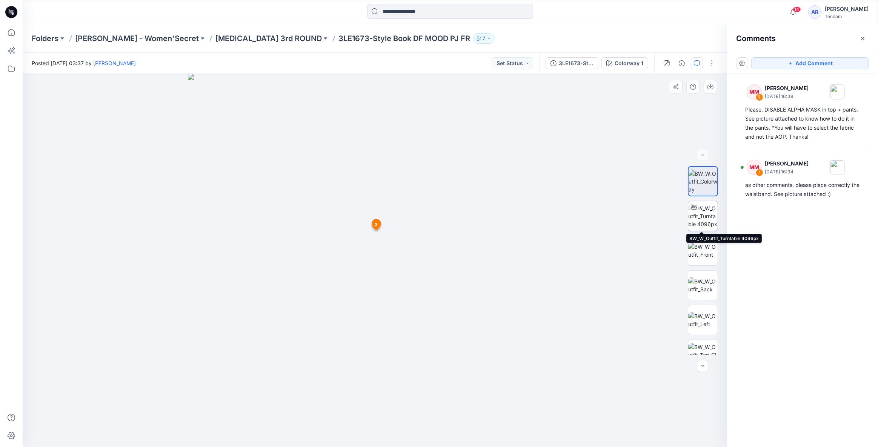
click at [254, 220] on img at bounding box center [702, 216] width 29 height 24
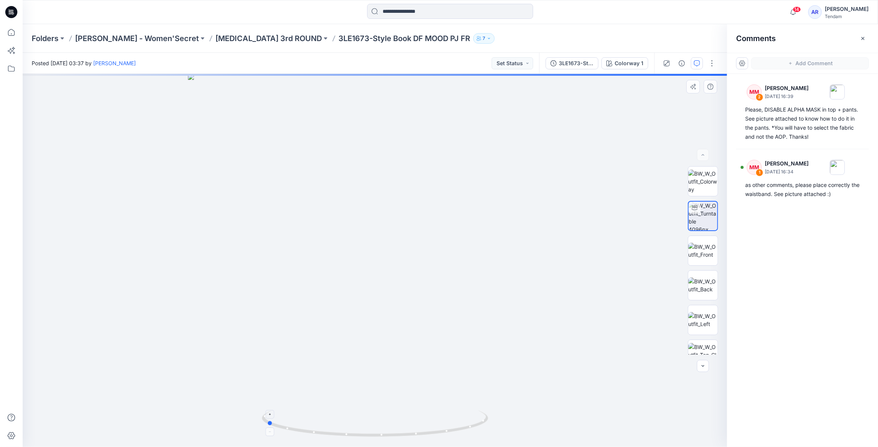
drag, startPoint x: 446, startPoint y: 433, endPoint x: 337, endPoint y: 438, distance: 108.7
click at [254, 258] on icon at bounding box center [376, 425] width 228 height 28
drag, startPoint x: 438, startPoint y: 434, endPoint x: 417, endPoint y: 436, distance: 20.9
click at [254, 258] on icon at bounding box center [376, 425] width 228 height 28
drag, startPoint x: 427, startPoint y: 435, endPoint x: 413, endPoint y: 436, distance: 13.3
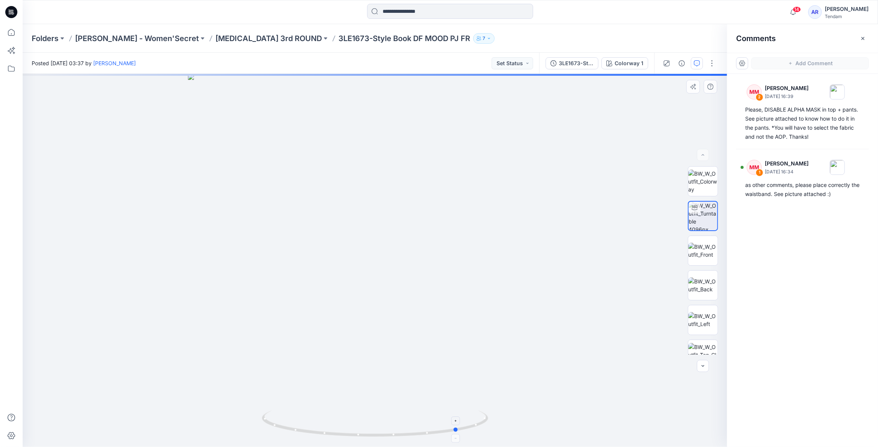
click at [254, 258] on icon at bounding box center [376, 425] width 228 height 28
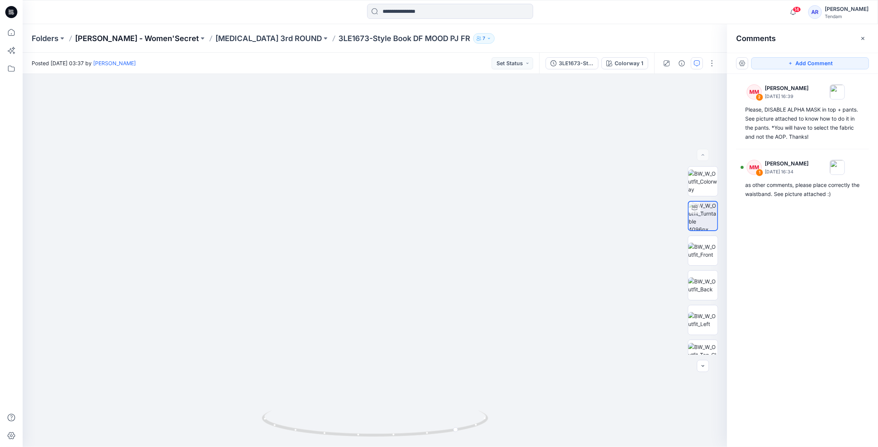
click at [134, 40] on p "[PERSON_NAME] - Women'Secret" at bounding box center [137, 38] width 124 height 11
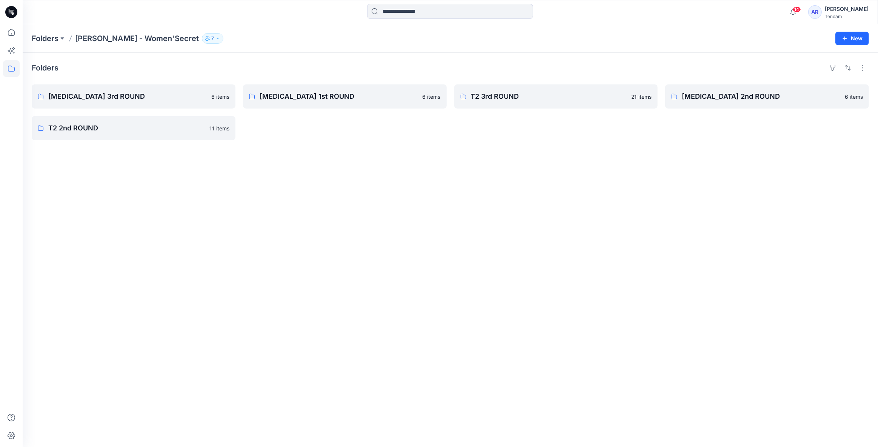
click at [254, 258] on div "Folders [MEDICAL_DATA] 3rd ROUND 6 items T2 2nd ROUND 11 items [MEDICAL_DATA] 1…" at bounding box center [450, 250] width 855 height 395
click at [129, 97] on p "[MEDICAL_DATA] 3rd ROUND" at bounding box center [132, 96] width 169 height 11
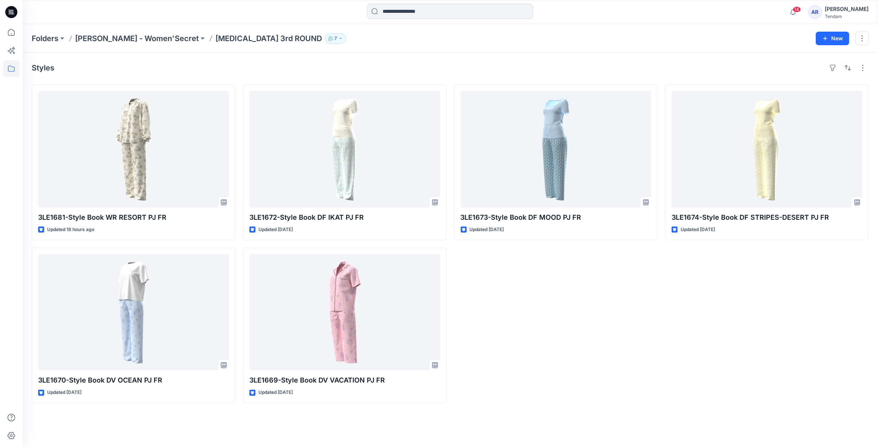
drag, startPoint x: 145, startPoint y: 83, endPoint x: 129, endPoint y: 83, distance: 16.2
drag, startPoint x: 129, startPoint y: 83, endPoint x: 282, endPoint y: 75, distance: 152.9
click at [254, 75] on div "Styles 3LE1681-Style Book WR RESORT PJ FR Updated 18 hours ago 3LE1670-Style Bo…" at bounding box center [450, 250] width 855 height 395
drag, startPoint x: 255, startPoint y: 70, endPoint x: 241, endPoint y: 65, distance: 14.8
drag, startPoint x: 241, startPoint y: 65, endPoint x: 236, endPoint y: 61, distance: 6.5
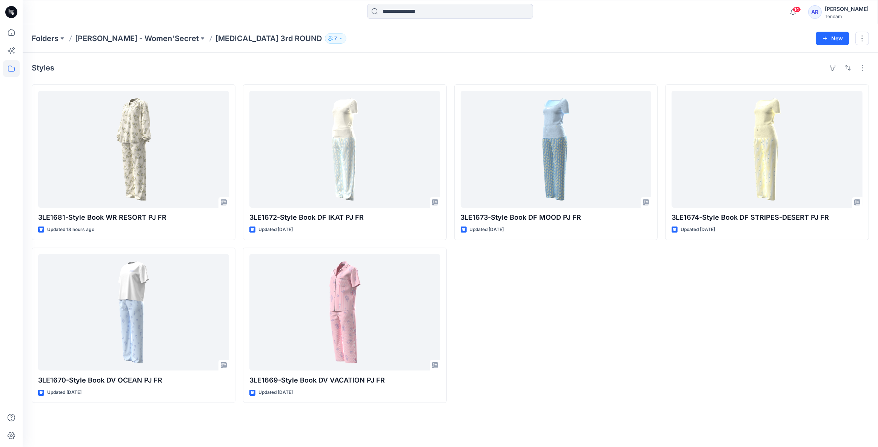
drag, startPoint x: 236, startPoint y: 61, endPoint x: 539, endPoint y: 329, distance: 404.5
click at [254, 258] on div "3LE1673-Style Book DF MOOD PJ FR Updated [DATE]" at bounding box center [556, 243] width 204 height 319
drag, startPoint x: 494, startPoint y: 299, endPoint x: 574, endPoint y: 359, distance: 99.9
click at [254, 258] on div "3LE1673-Style Book DF MOOD PJ FR Updated [DATE]" at bounding box center [556, 243] width 204 height 319
click at [254, 63] on div "Styles" at bounding box center [450, 68] width 837 height 12
